Goal: Answer question/provide support

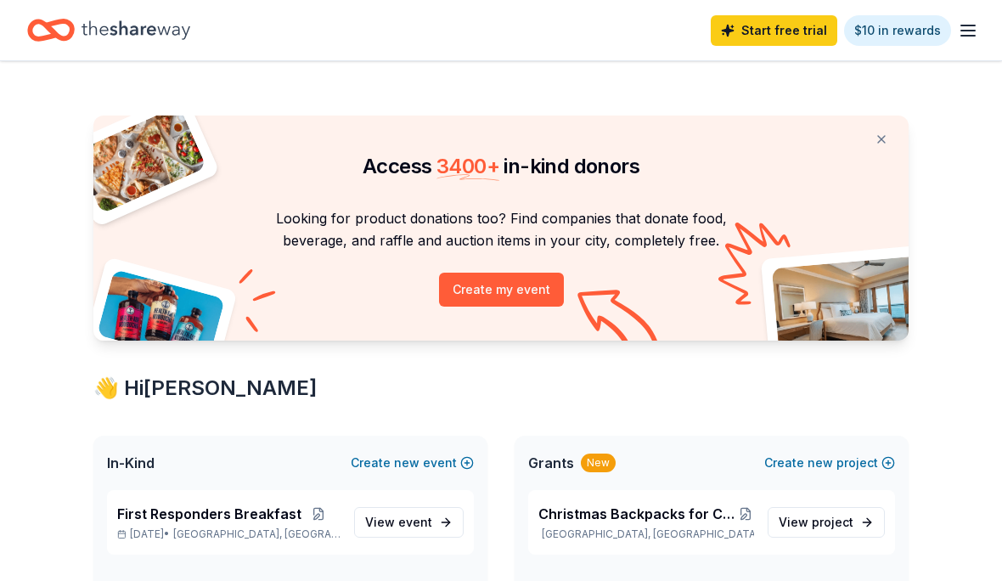
click at [963, 31] on line "button" at bounding box center [969, 31] width 14 height 0
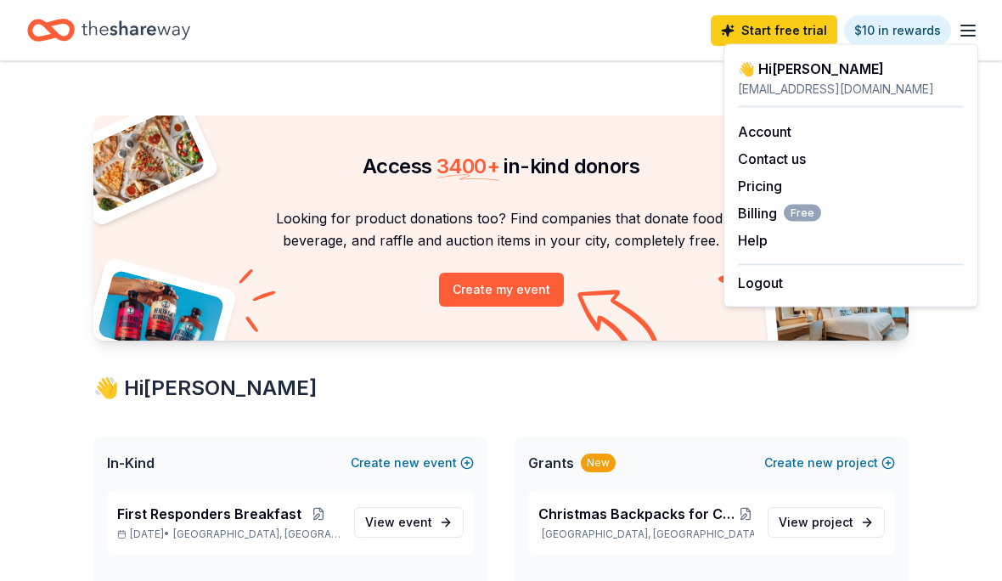
click at [790, 279] on div "Logout" at bounding box center [851, 278] width 226 height 29
click at [899, 195] on div "Pricing" at bounding box center [851, 186] width 226 height 20
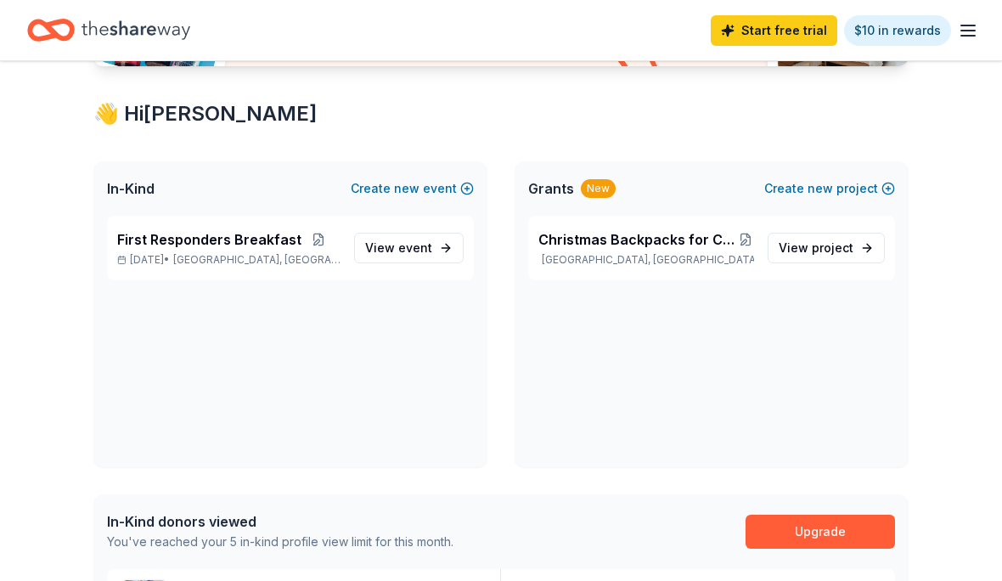
scroll to position [274, 0]
click at [432, 248] on span "event" at bounding box center [415, 247] width 34 height 14
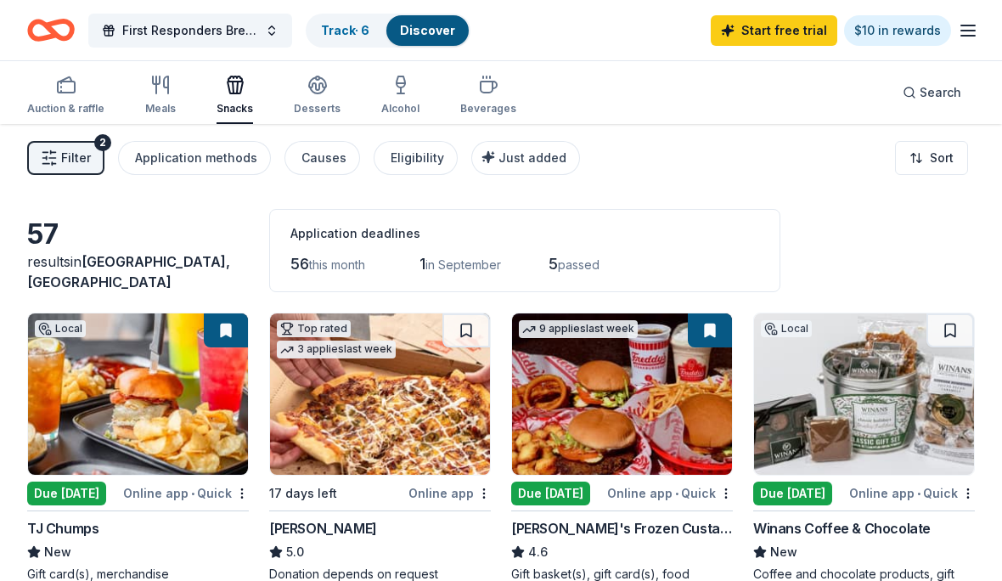
click at [357, 34] on link "Track · 6" at bounding box center [345, 30] width 48 height 14
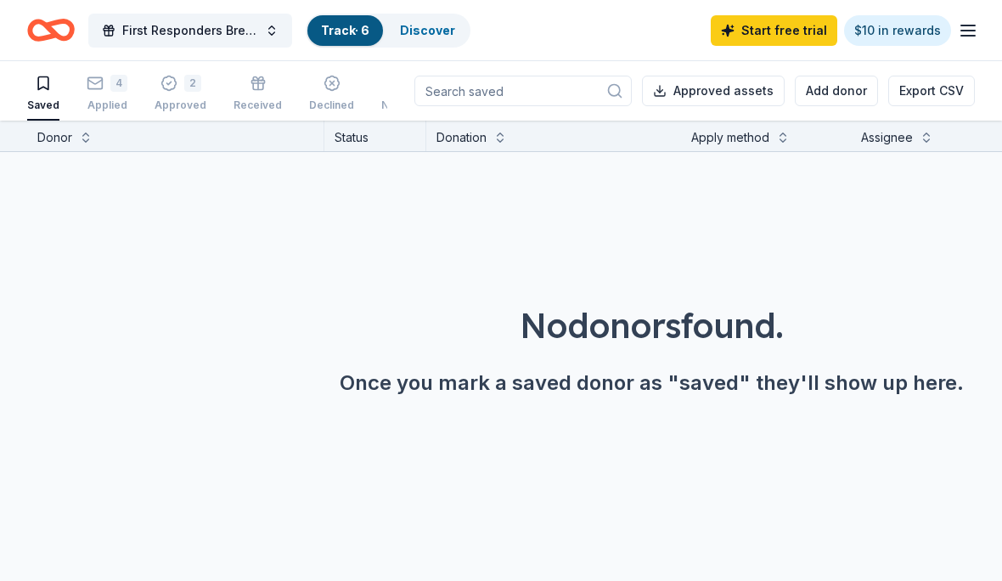
click at [182, 93] on div "2 Approved" at bounding box center [181, 93] width 52 height 37
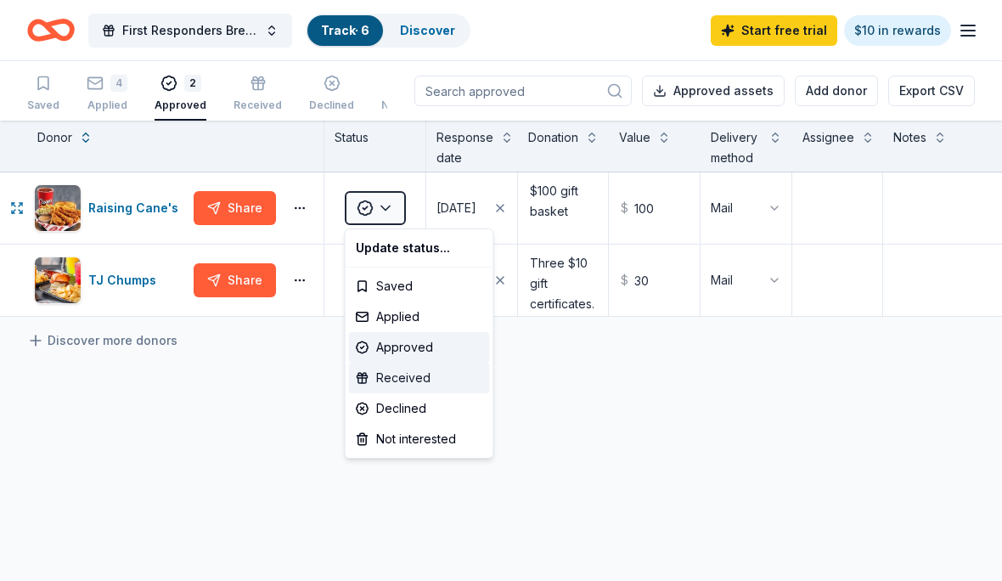
click at [425, 378] on div "Received" at bounding box center [419, 378] width 141 height 31
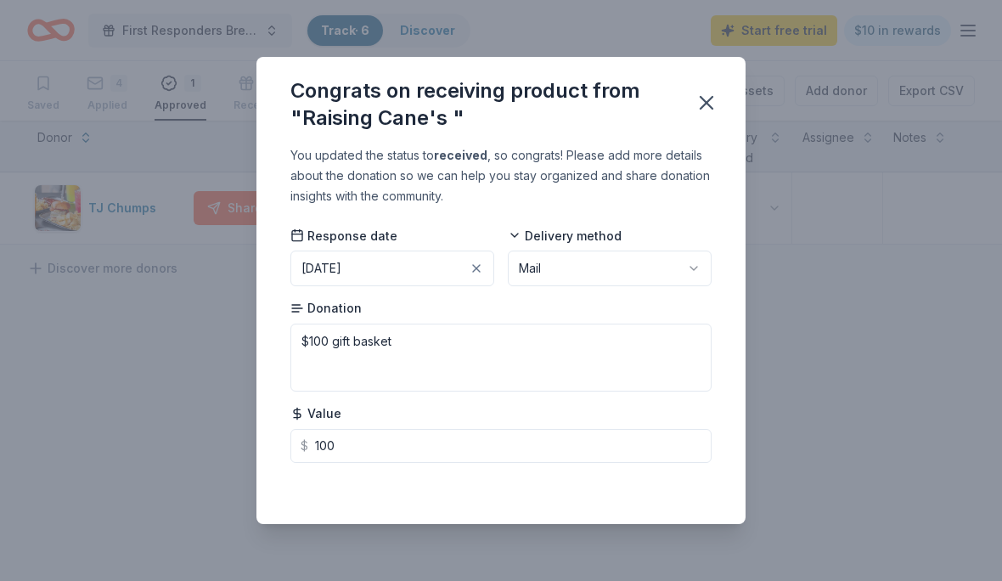
click at [703, 109] on icon "button" at bounding box center [707, 103] width 12 height 12
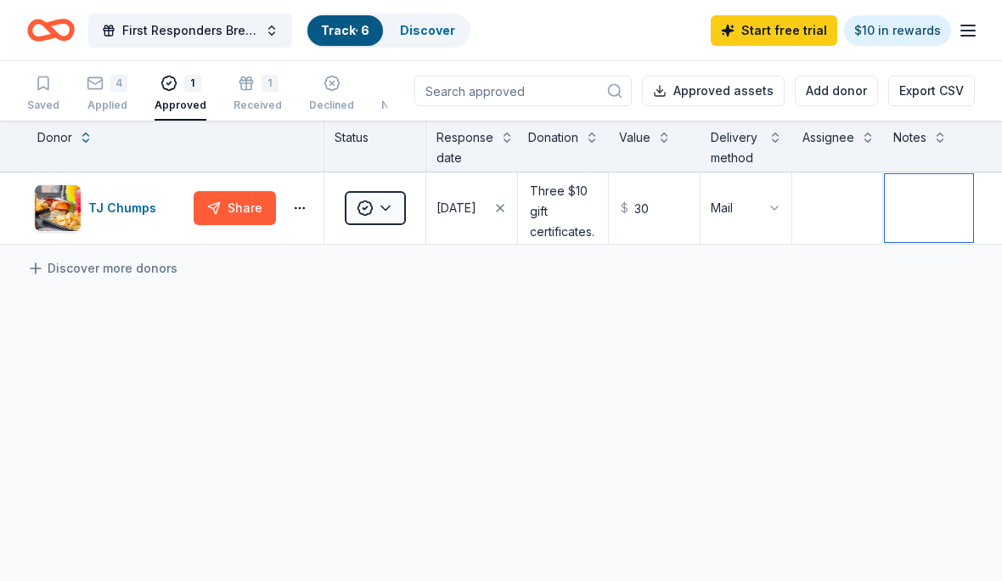
click at [951, 191] on textarea at bounding box center [929, 208] width 88 height 68
click at [240, 100] on div "Received" at bounding box center [258, 106] width 48 height 14
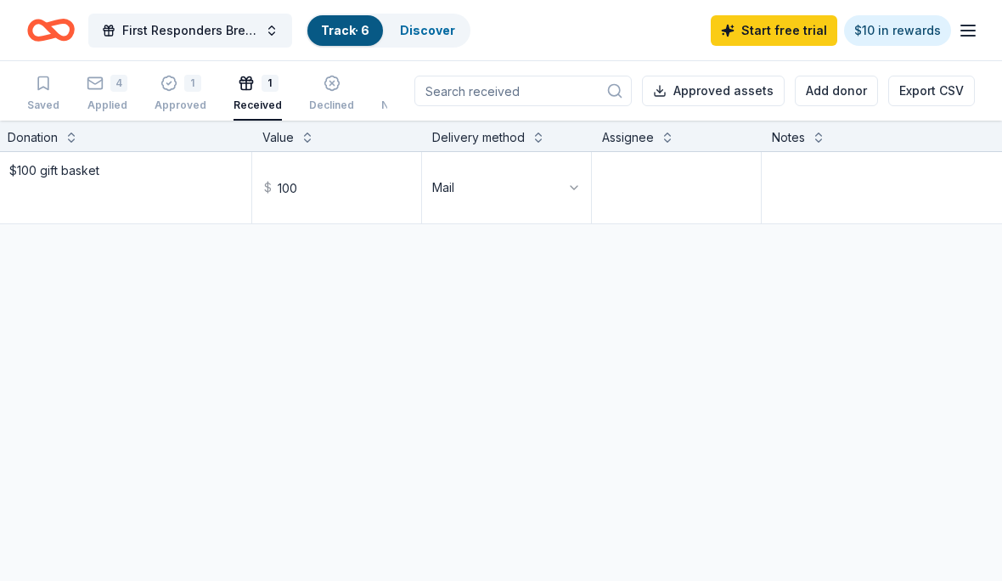
scroll to position [0, 432]
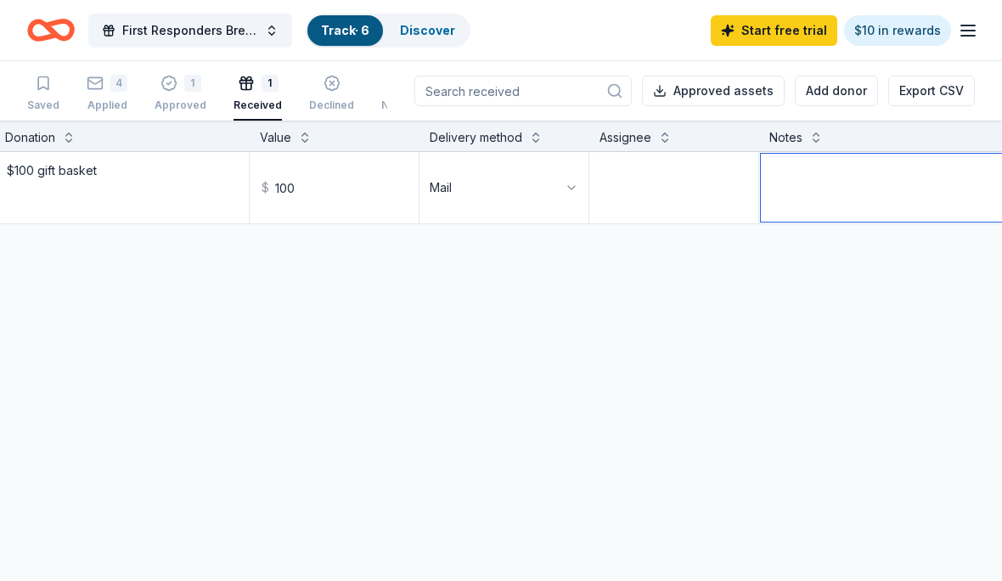
click at [894, 181] on textarea at bounding box center [886, 188] width 251 height 68
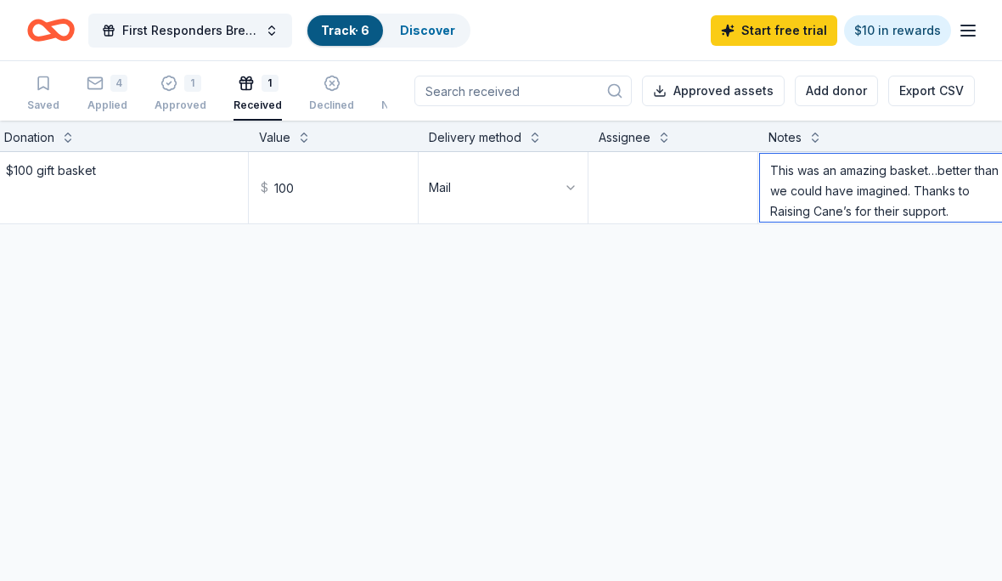
type textarea "This was an amazing basket…better than we could have imagined. Thanks to Raisin…"
click at [951, 536] on div "Raising Cane's Share Received $100 gift basket $ 100 Mail This was an amazing b…" at bounding box center [304, 348] width 1473 height 392
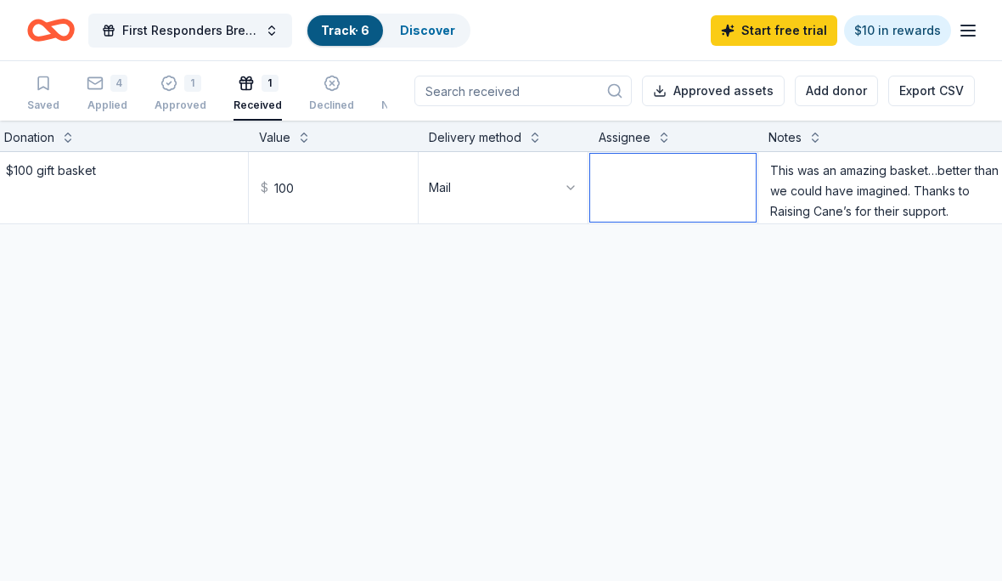
click at [660, 184] on textarea at bounding box center [673, 188] width 166 height 68
type textarea "Carla Fox"
click at [110, 82] on div "4" at bounding box center [118, 83] width 17 height 17
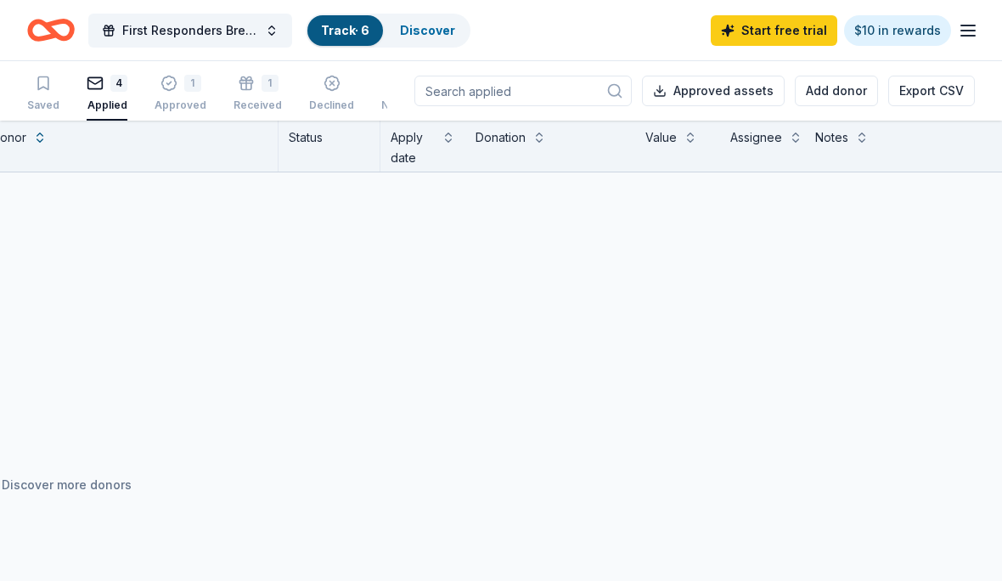
scroll to position [0, 46]
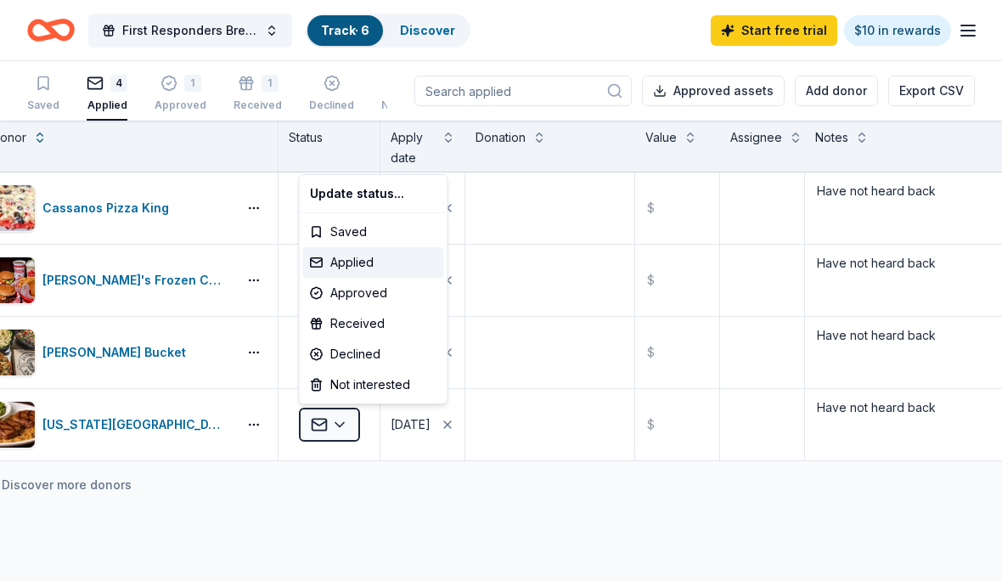
click at [499, 500] on html "First Responders Breakfast Track · 6 Discover Start free trial $10 in rewards S…" at bounding box center [501, 290] width 1002 height 581
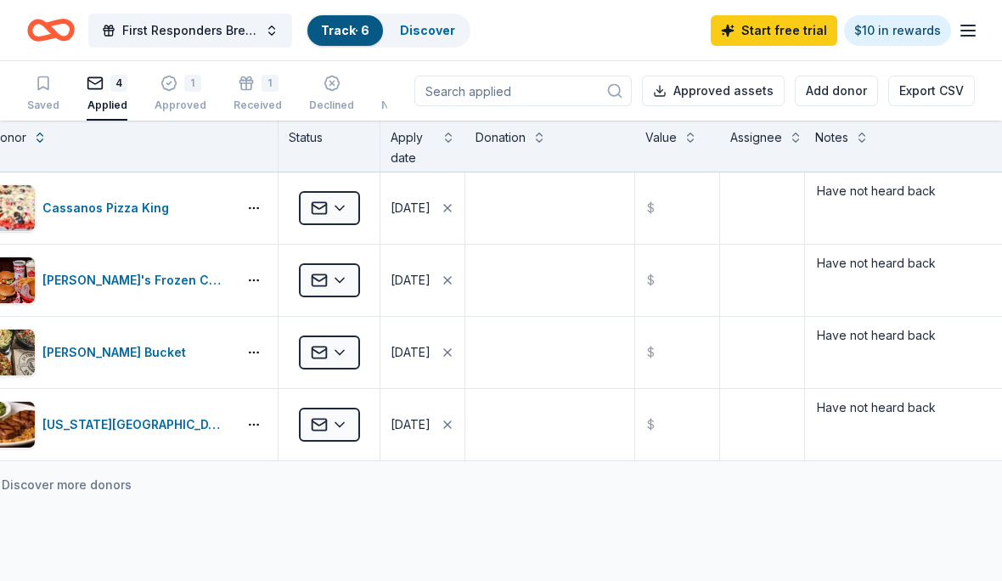
click at [119, 420] on div "[US_STATE][GEOGRAPHIC_DATA]" at bounding box center [136, 425] width 188 height 20
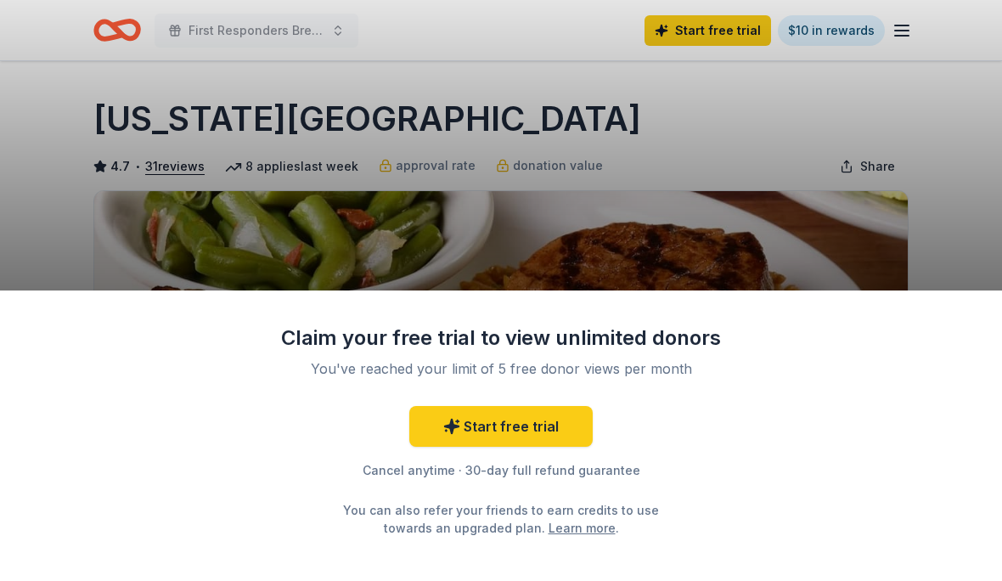
click at [969, 196] on div "Claim your free trial to view unlimited donors You've reached your limit of 5 f…" at bounding box center [501, 290] width 1002 height 581
